Goal: Find specific page/section: Find specific page/section

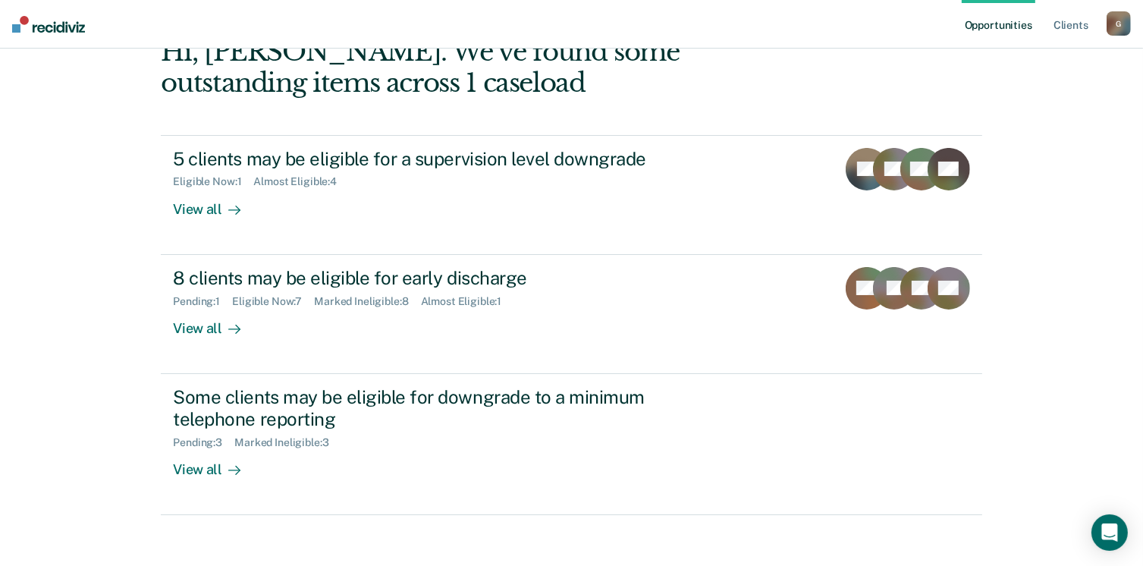
scroll to position [101, 0]
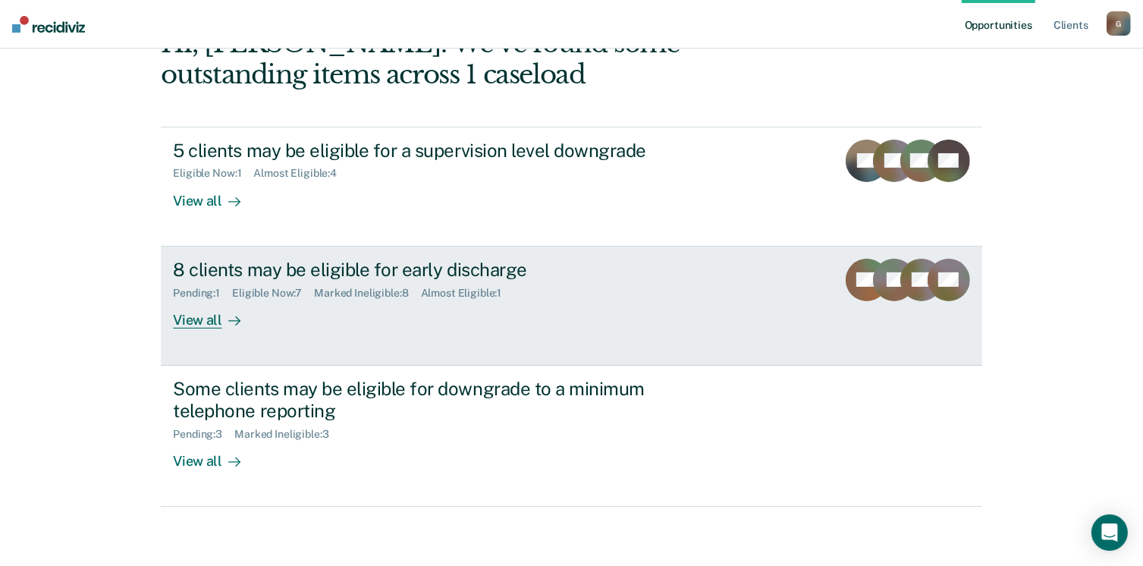
click at [203, 322] on div "View all" at bounding box center [215, 314] width 85 height 30
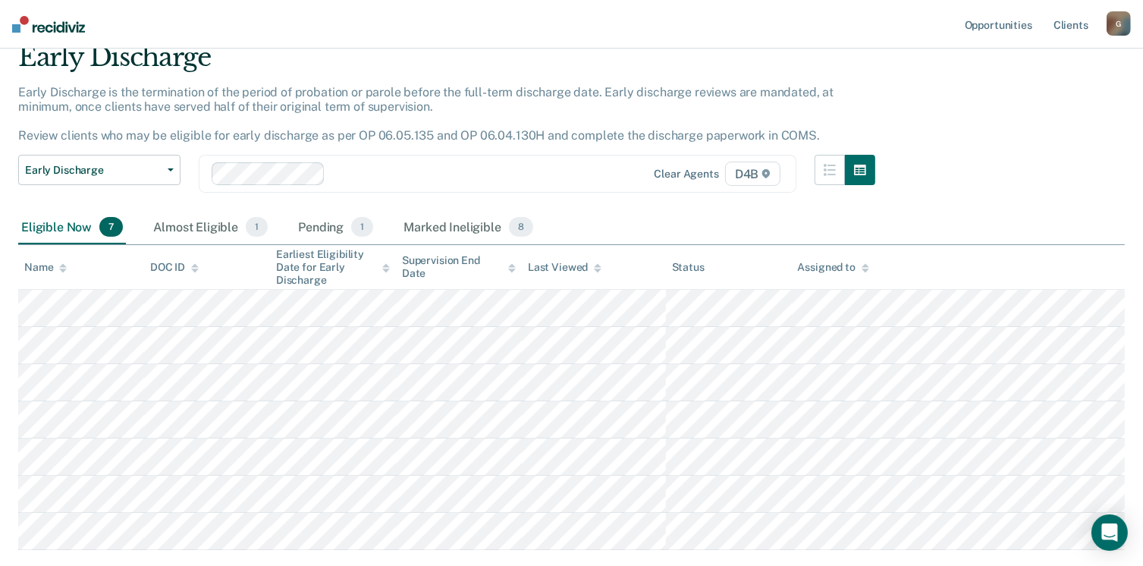
scroll to position [67, 0]
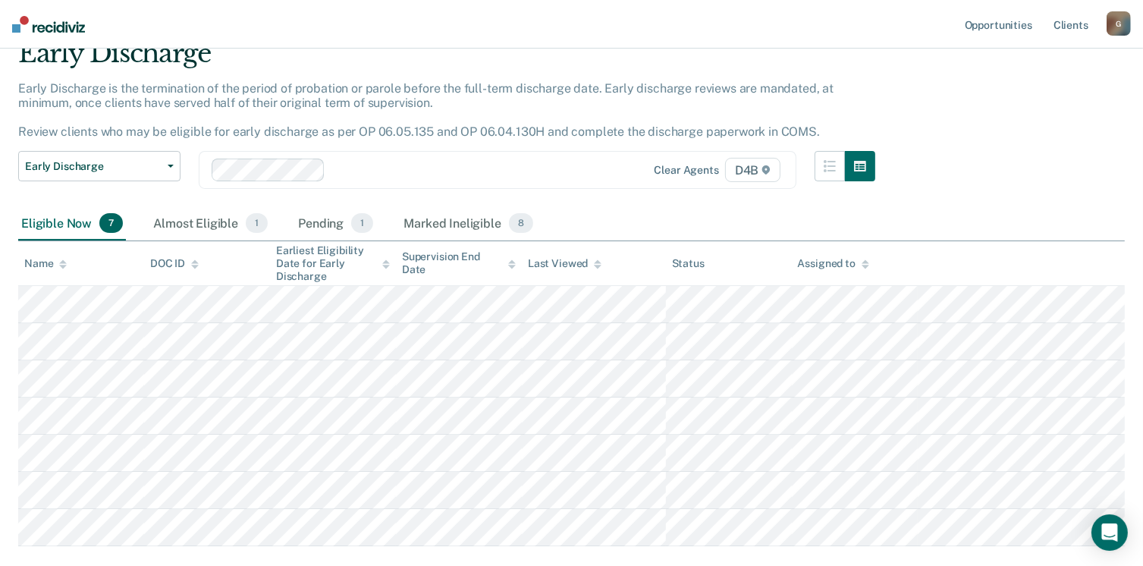
click at [1049, 216] on div "Eligible Now 7 Almost Eligible 1 Pending 1 Marked Ineligible 8" at bounding box center [571, 224] width 1107 height 34
